Goal: Information Seeking & Learning: Learn about a topic

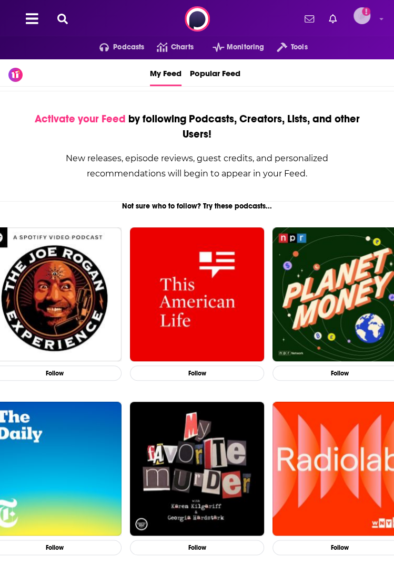
click at [360, 14] on img "Logged in as kirstycam" at bounding box center [361, 15] width 17 height 17
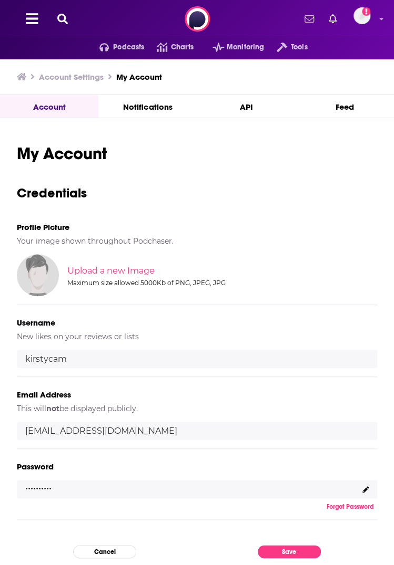
click at [60, 15] on icon at bounding box center [62, 19] width 11 height 11
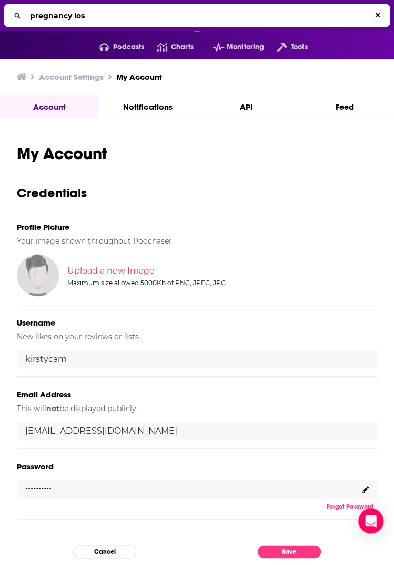
type input "pregnancy loss"
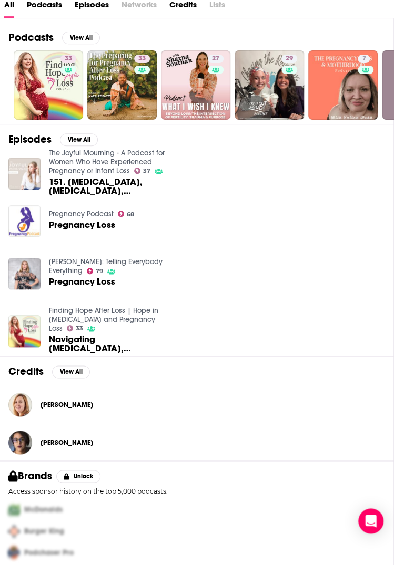
scroll to position [126, 0]
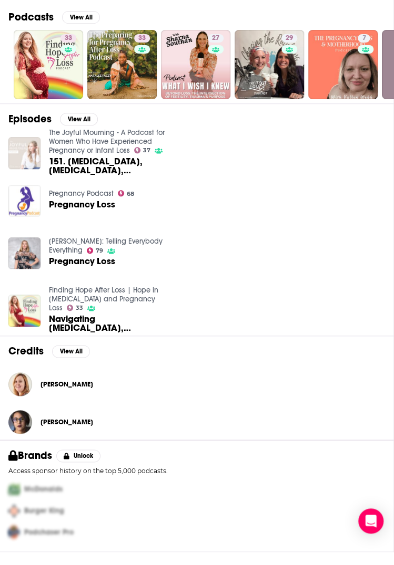
click at [25, 143] on img "151. Recurrent Pregnancy Loss, Ectopic Pregnancy, Embryo Loss & Hope for Pregna…" at bounding box center [24, 153] width 32 height 32
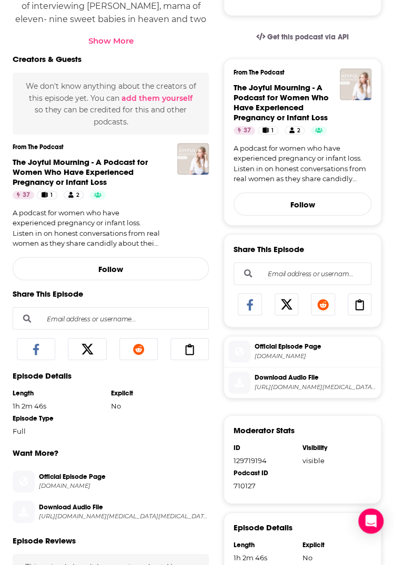
scroll to position [524, 0]
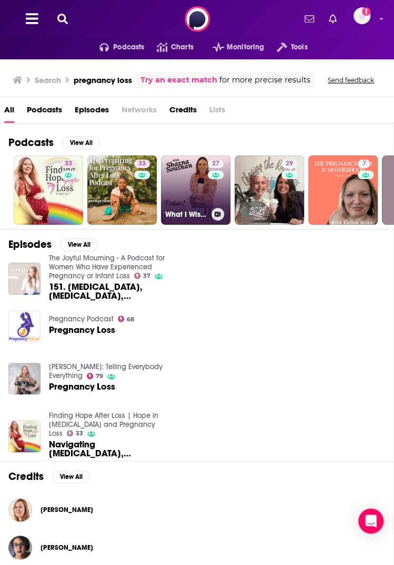
click at [180, 191] on link "27 What I Wish I Knew beyond Pregnancy Loss" at bounding box center [195, 190] width 69 height 69
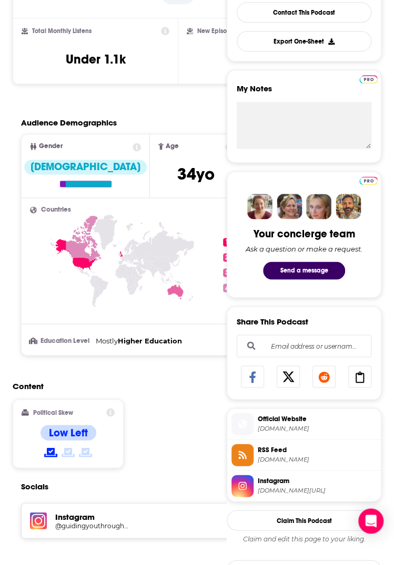
scroll to position [315, 0]
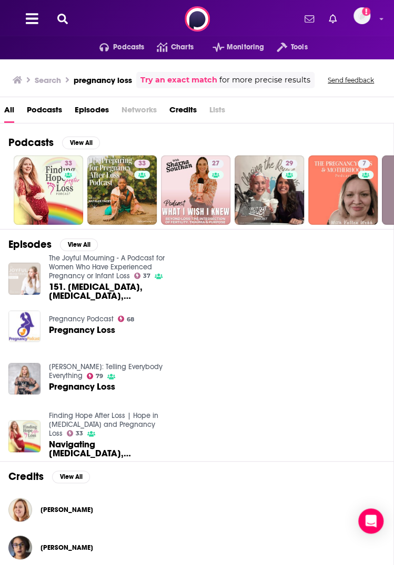
click at [59, 17] on icon at bounding box center [62, 19] width 11 height 11
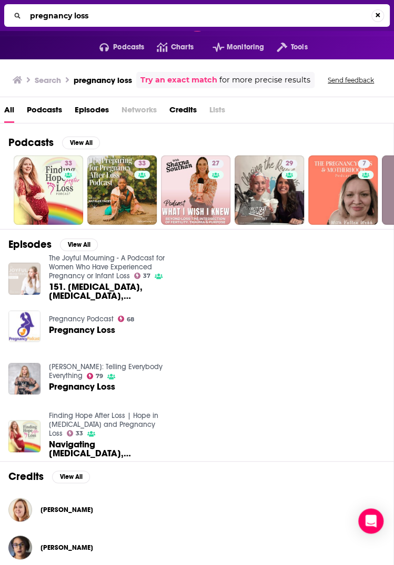
click at [69, 14] on input "pregnancy loss" at bounding box center [198, 15] width 345 height 17
type input "The Joyful Mourning"
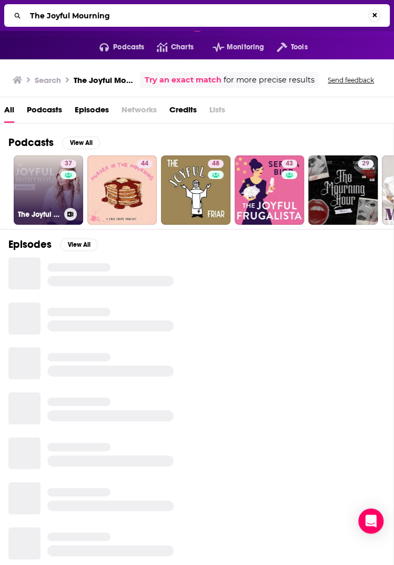
click at [38, 195] on link "37 The Joyful Mourning - A Podcast for Women Who Have Experienced Pregnancy or …" at bounding box center [48, 190] width 69 height 69
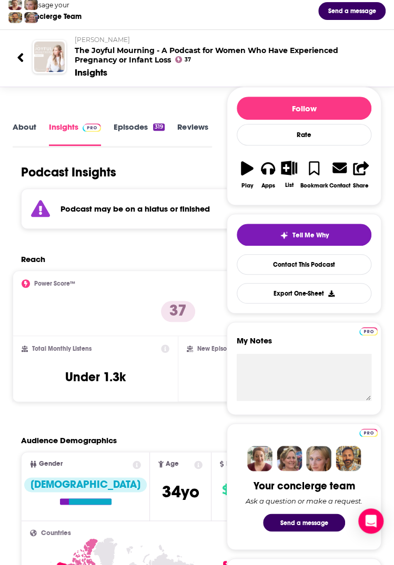
scroll to position [105, 0]
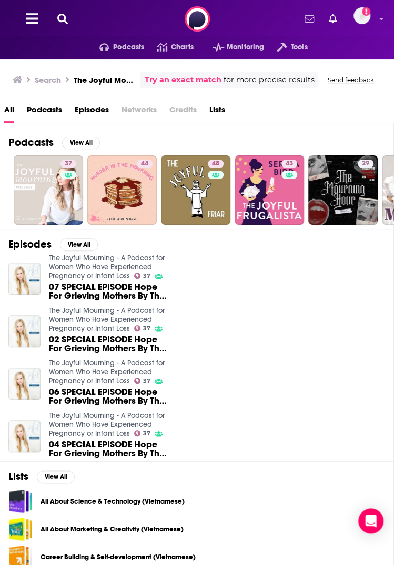
click at [65, 17] on icon at bounding box center [62, 19] width 11 height 11
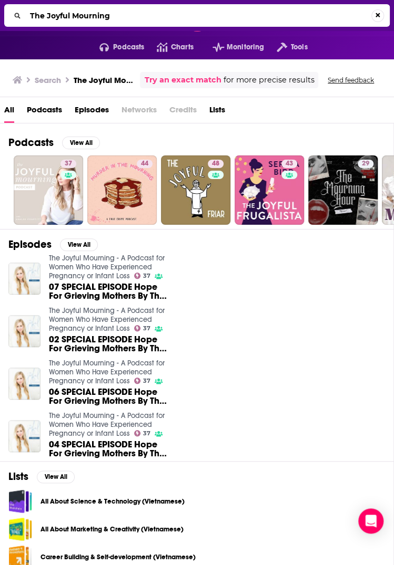
click at [72, 13] on input "The Joyful Mourning" at bounding box center [198, 15] width 345 height 17
type input "[MEDICAL_DATA] Stories with [PERSON_NAME]"
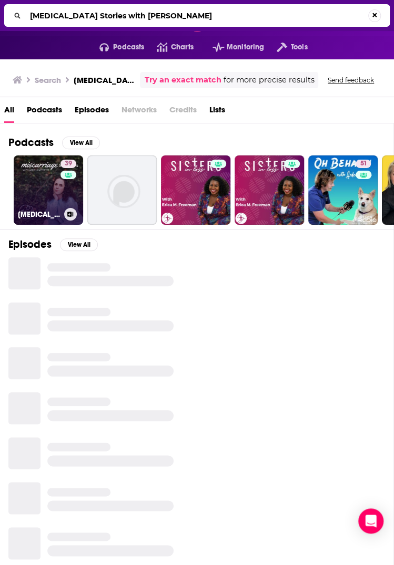
click at [40, 181] on link "39 [MEDICAL_DATA] Stories with [PERSON_NAME]" at bounding box center [48, 190] width 69 height 69
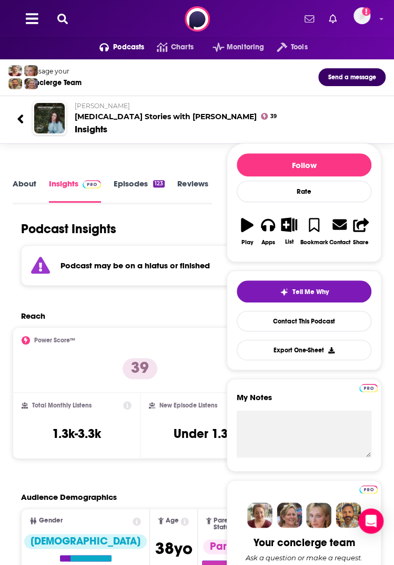
click at [56, 22] on button at bounding box center [62, 19] width 17 height 12
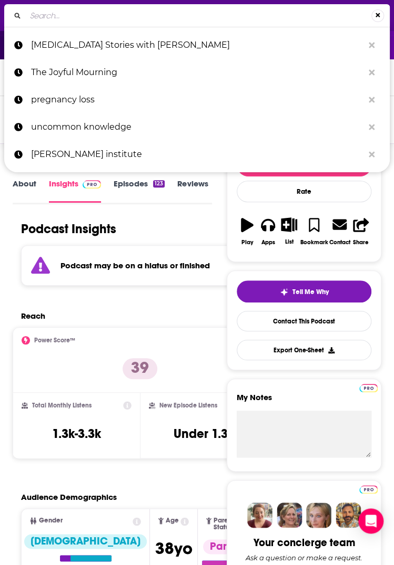
type input "The [MEDICAL_DATA] Therapist"
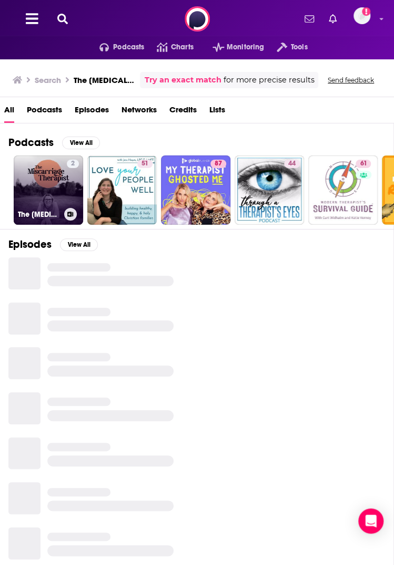
click at [34, 194] on link "2 The [MEDICAL_DATA] Therapist" at bounding box center [48, 190] width 69 height 69
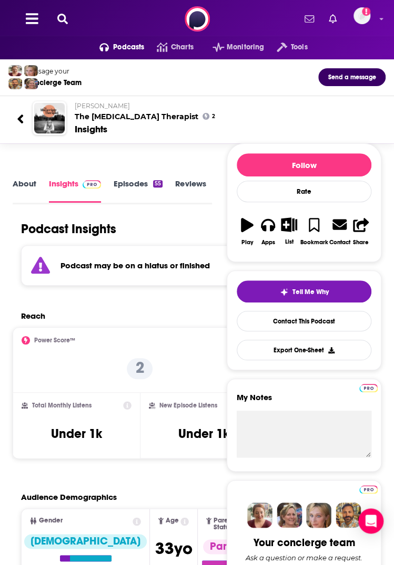
click at [67, 14] on icon at bounding box center [62, 19] width 11 height 11
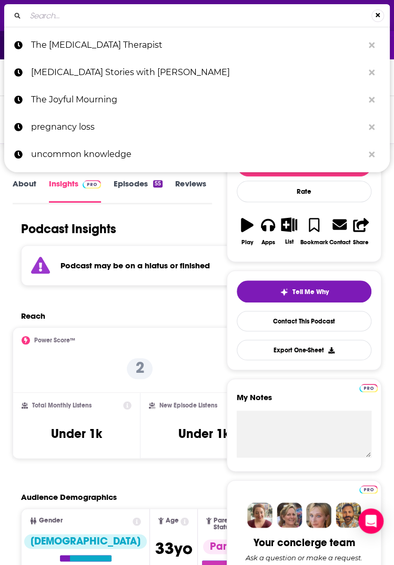
type input "Sisters in Loss Podcast: [MEDICAL_DATA], Pregnancy Loss, & [MEDICAL_DATA]"
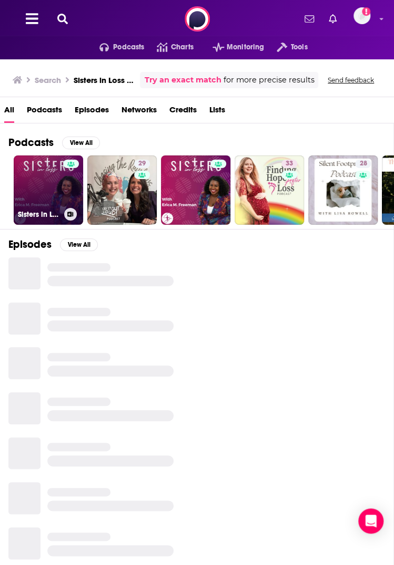
click at [41, 189] on link "Sisters in Loss Podcast: [MEDICAL_DATA], Pregnancy Loss, & [MEDICAL_DATA] Stori…" at bounding box center [48, 190] width 69 height 69
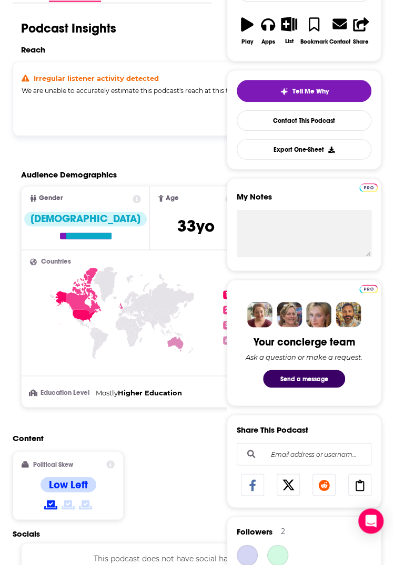
scroll to position [158, 0]
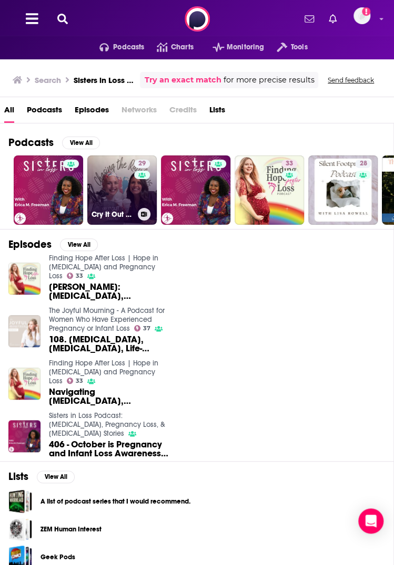
click at [124, 194] on link "29 Cry It Out Loud: Navigating [MEDICAL_DATA], [MEDICAL_DATA], [MEDICAL_DATA], …" at bounding box center [121, 190] width 69 height 69
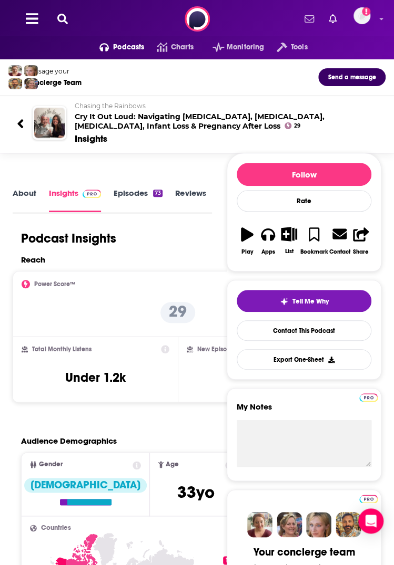
drag, startPoint x: 67, startPoint y: 12, endPoint x: 74, endPoint y: 35, distance: 24.0
click at [65, 12] on div "Podcasts Charts Monitoring Tools For Business For Podcasters More Add a profile…" at bounding box center [197, 19] width 394 height 38
click at [60, 13] on button at bounding box center [62, 19] width 17 height 12
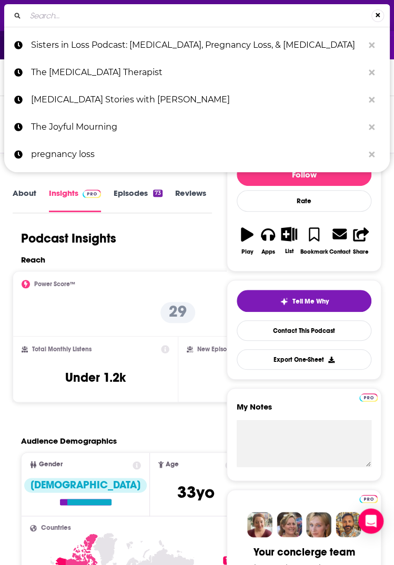
click at [77, 22] on input "Search..." at bounding box center [198, 15] width 345 height 17
type input "Confessions of a Grieving Mother"
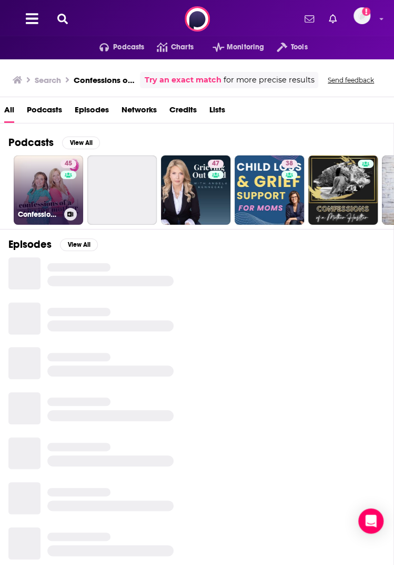
click at [43, 196] on link "45 Confessions of a Grieving Mother" at bounding box center [48, 190] width 69 height 69
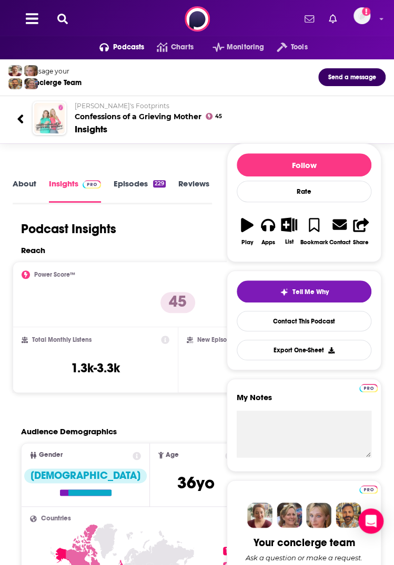
click at [56, 15] on button at bounding box center [62, 19] width 17 height 12
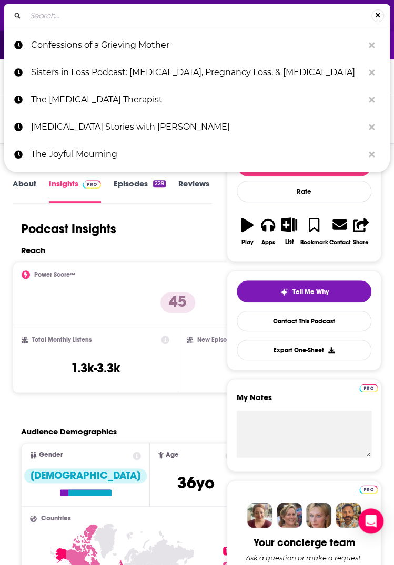
click at [104, 22] on input "Search..." at bounding box center [198, 15] width 345 height 17
type input "Still a Part of Us"
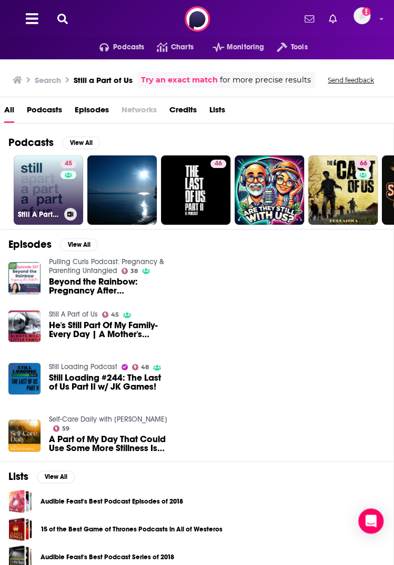
click at [34, 189] on link "45 Still A Part of Us" at bounding box center [48, 190] width 69 height 69
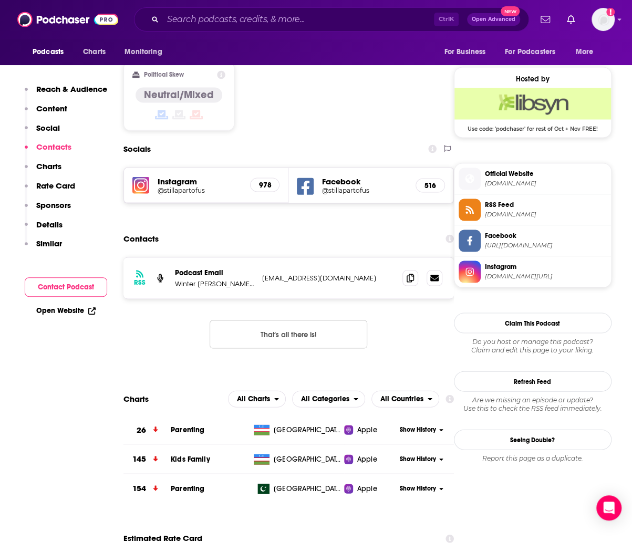
scroll to position [841, 0]
